Goal: Subscribe to service/newsletter

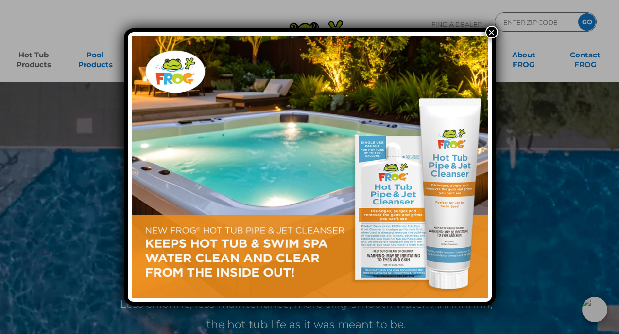
click at [516, 52] on div "×" at bounding box center [309, 167] width 619 height 334
click at [492, 33] on button "×" at bounding box center [492, 32] width 13 height 13
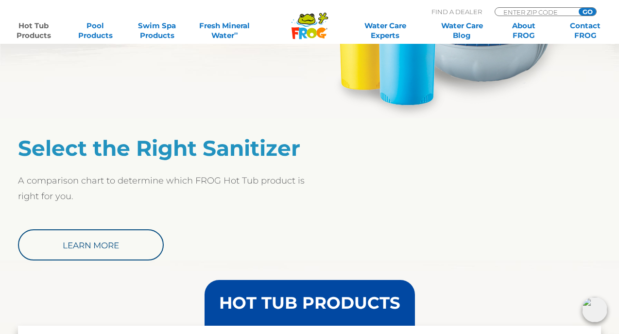
scroll to position [723, 0]
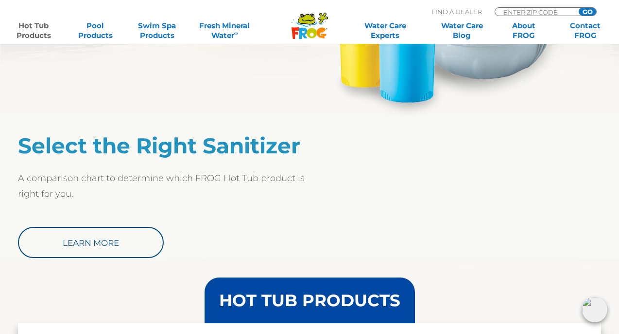
click at [123, 241] on link "Learn More" at bounding box center [91, 242] width 146 height 31
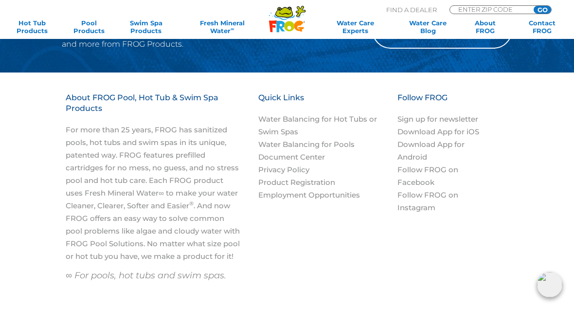
scroll to position [1133, 0]
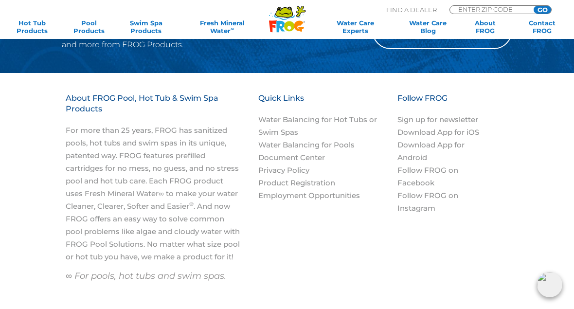
click at [445, 117] on link "Sign up for newsletter" at bounding box center [437, 119] width 81 height 9
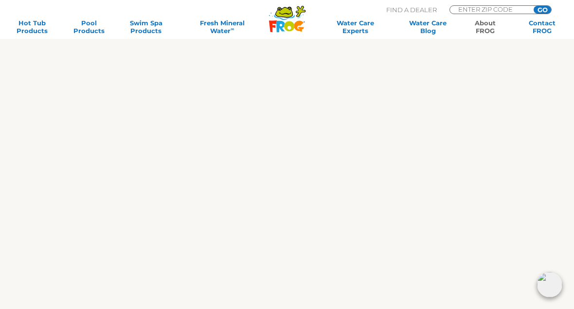
scroll to position [917, 0]
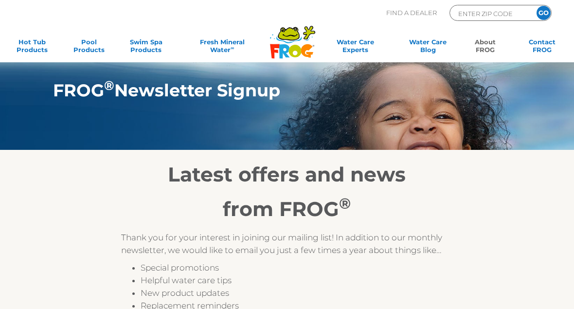
scroll to position [909, 0]
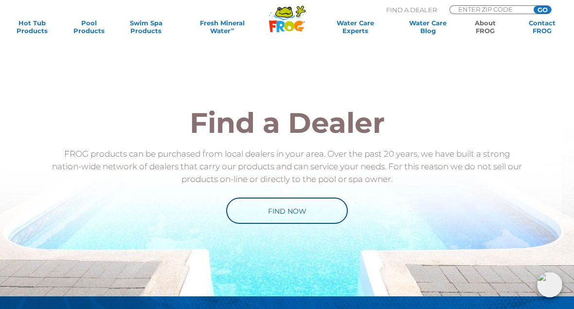
click at [289, 21] on icon at bounding box center [289, 26] width 10 height 10
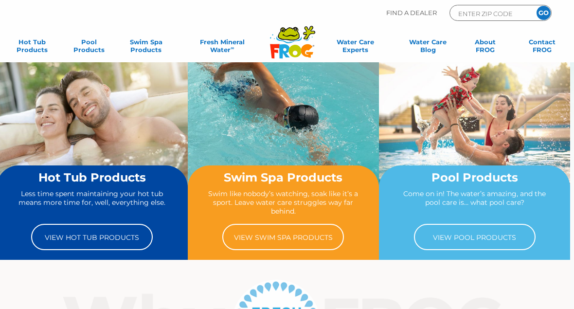
scroll to position [6, 0]
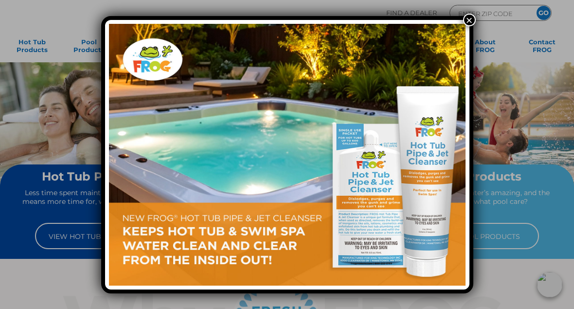
click at [469, 18] on button "×" at bounding box center [469, 20] width 13 height 13
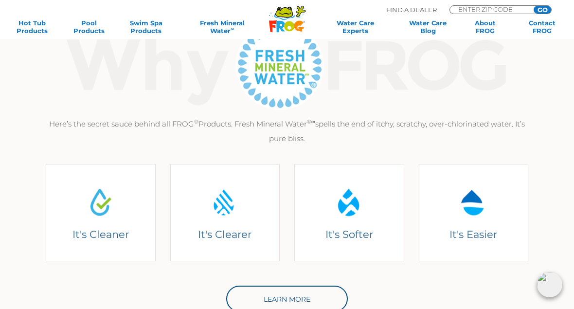
scroll to position [262, 0]
click at [494, 224] on div "It's Easier It's Easier Because everything’s pre-filled, so there’s no mess, no…" at bounding box center [474, 212] width 110 height 97
click at [362, 224] on div "It's Softer It's Softer Because minerals condition the water for a softer, frie…" at bounding box center [349, 212] width 110 height 97
click at [243, 238] on div "It's Clearer Because minerals help keep the pH balanced for clear water that sp…" at bounding box center [225, 213] width 98 height 64
click at [113, 236] on div "It's Cleaner Because it kills bacteria 2 ways, with minerals and a low level of…" at bounding box center [101, 213] width 98 height 52
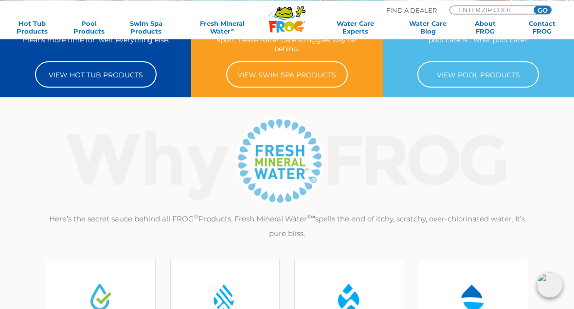
scroll to position [167, 0]
